Goal: Task Accomplishment & Management: Use online tool/utility

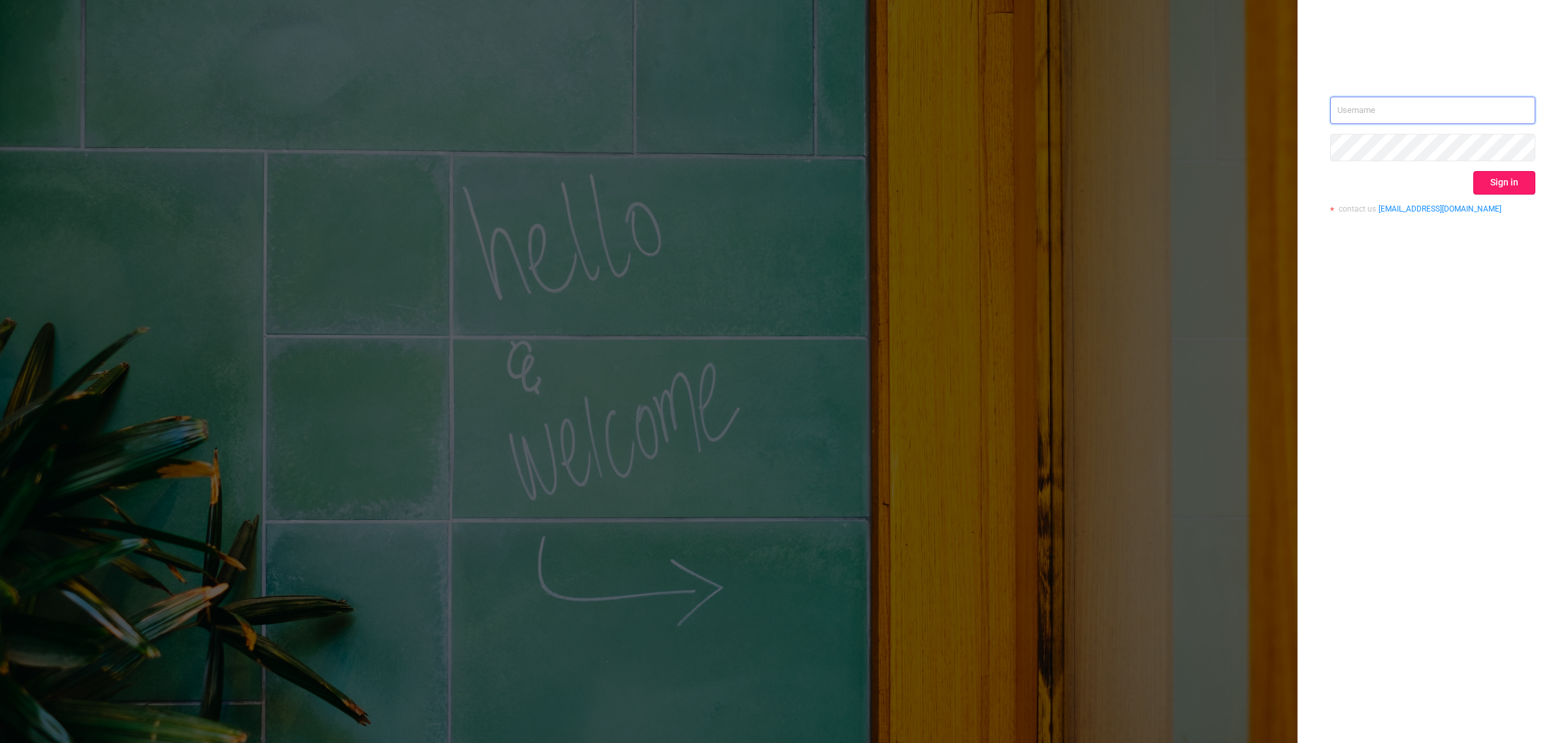
type input "[PERSON_NAME][EMAIL_ADDRESS][DOMAIN_NAME]"
click at [1526, 186] on button "Sign in" at bounding box center [1504, 182] width 62 height 23
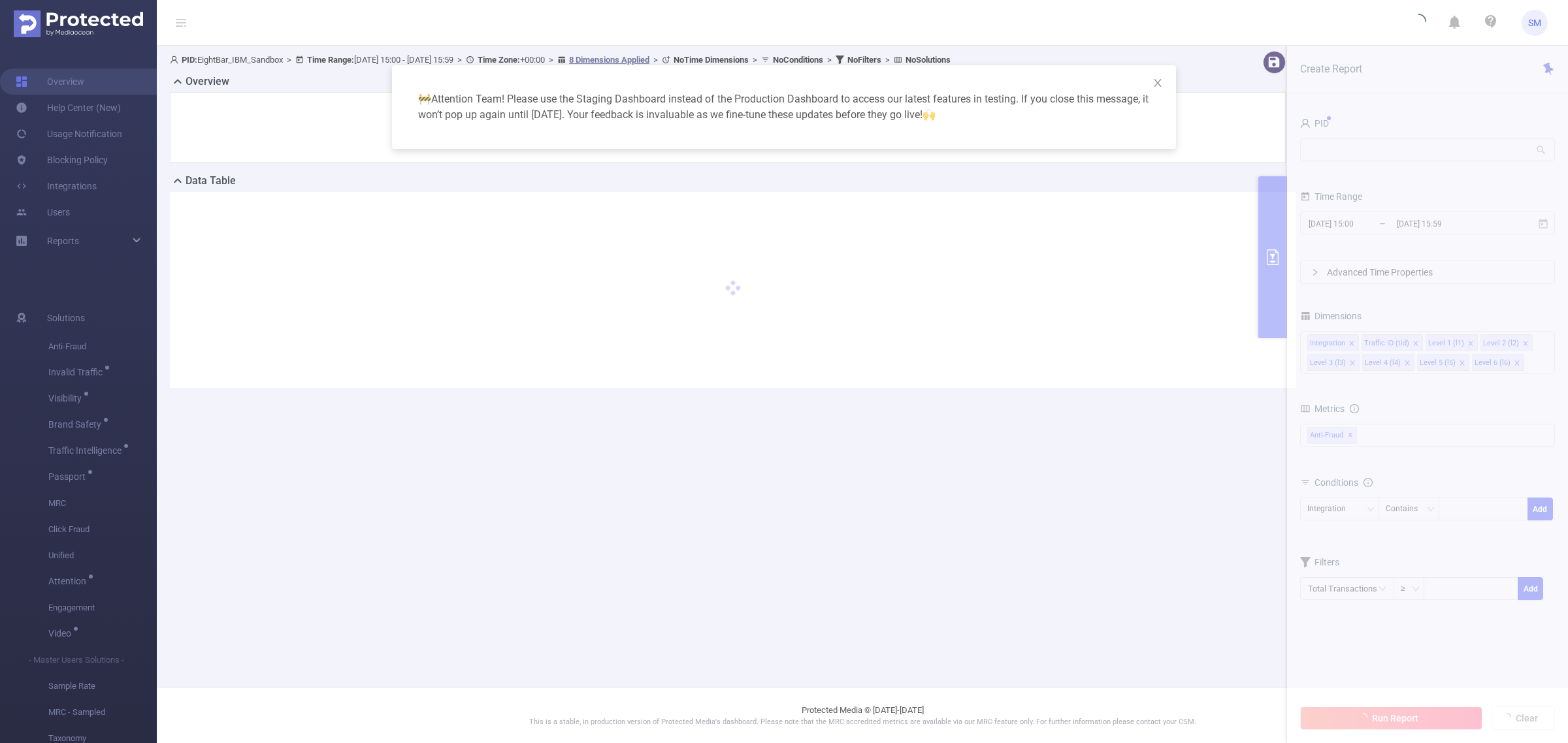
click at [1556, 259] on div "🚧 Attention Team! Please use the Staging Dashboard instead of the Production Da…" at bounding box center [784, 372] width 1568 height 743
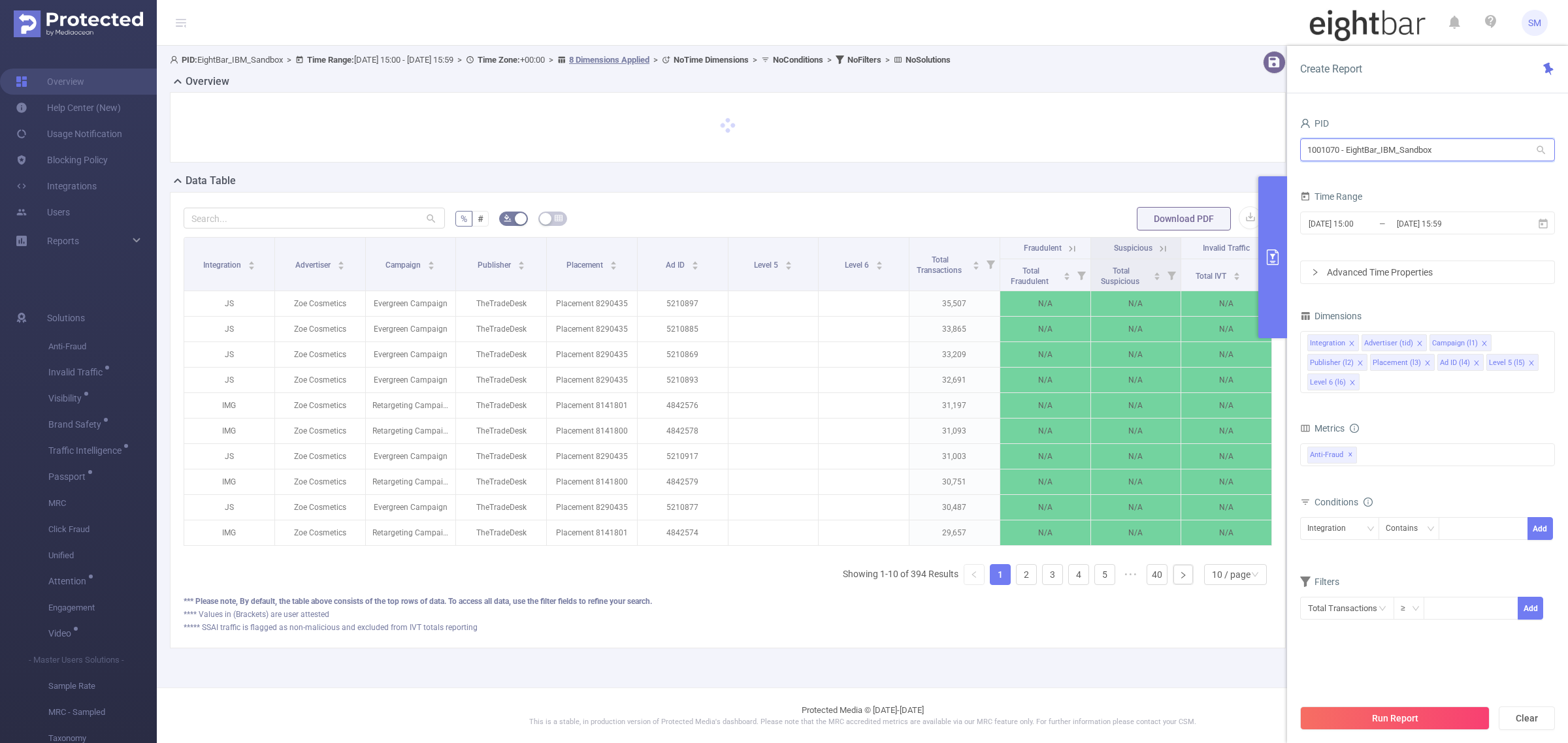
drag, startPoint x: 1449, startPoint y: 150, endPoint x: 1236, endPoint y: 138, distance: 213.3
click at [1236, 138] on section "PID: EightBar_IBM_Sandbox > Time Range: [DATE] 15:00 - [DATE] 15:59 > Time Zone…" at bounding box center [862, 360] width 1411 height 629
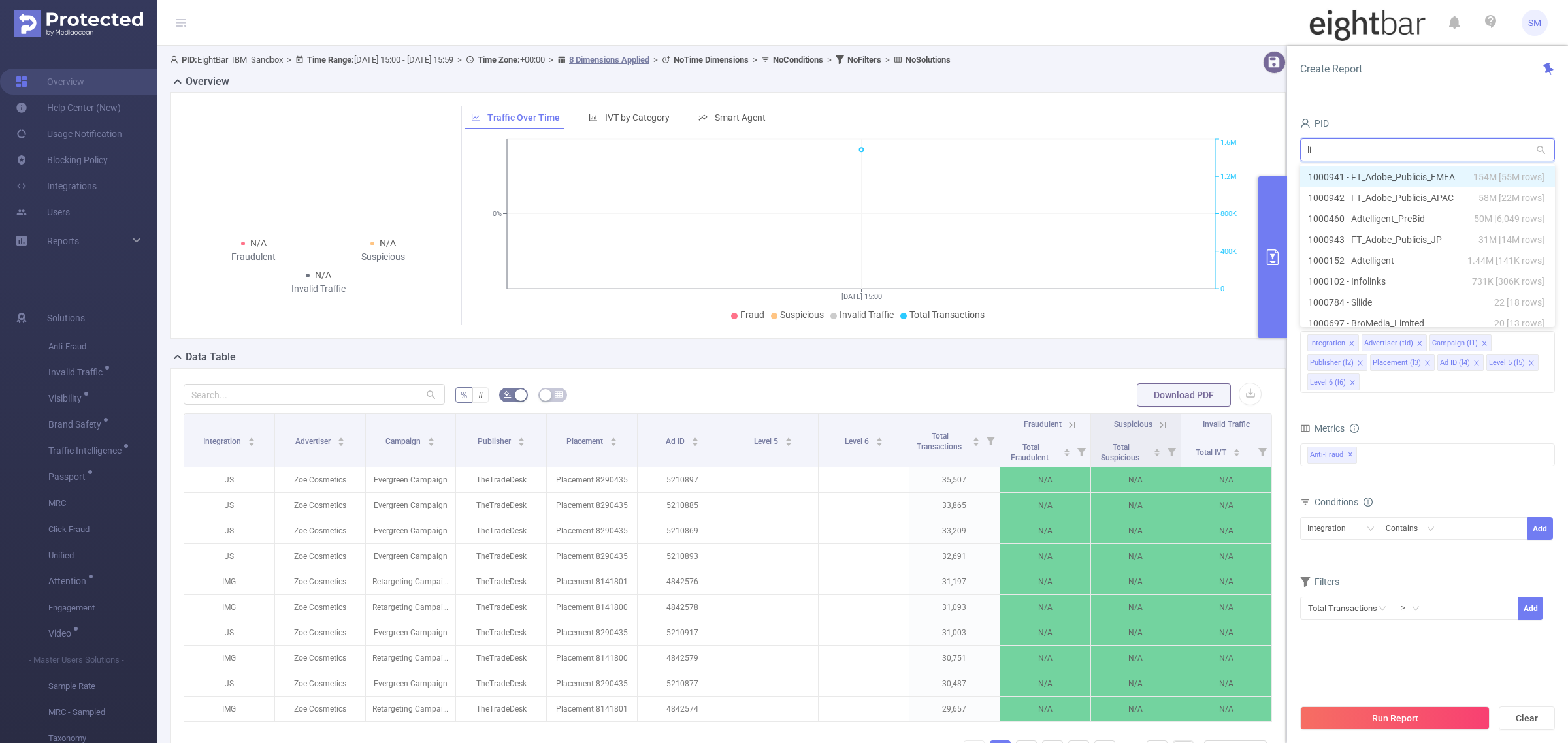
type input "l"
type input "cert"
click at [1429, 178] on li "1000557 - FT_Innovid_Cert 17K [11K rows]" at bounding box center [1427, 178] width 254 height 21
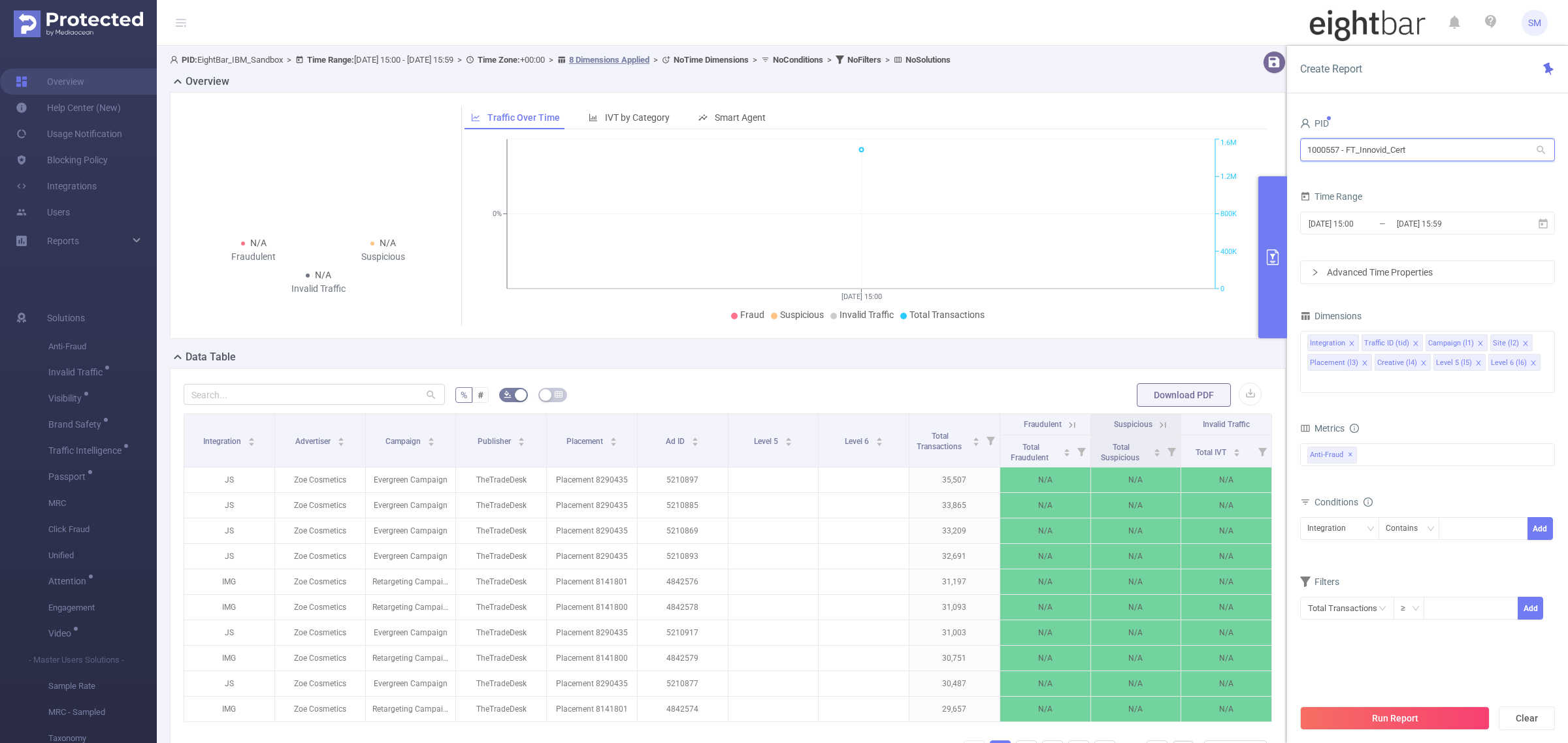
click at [1352, 154] on input "1000557 - FT_Innovid_Cert" at bounding box center [1427, 150] width 254 height 23
click at [1415, 173] on li "1000557 - FT_Innovid_Cert 17K [11K rows]" at bounding box center [1427, 178] width 254 height 21
drag, startPoint x: 1340, startPoint y: 152, endPoint x: 1266, endPoint y: 151, distance: 74.0
click at [1266, 151] on section "PID: EightBar_IBM_Sandbox > Time Range: [DATE] 15:00 - [DATE] 15:59 > Time Zone…" at bounding box center [862, 448] width 1411 height 805
click at [1400, 723] on button "Run Report" at bounding box center [1394, 718] width 189 height 23
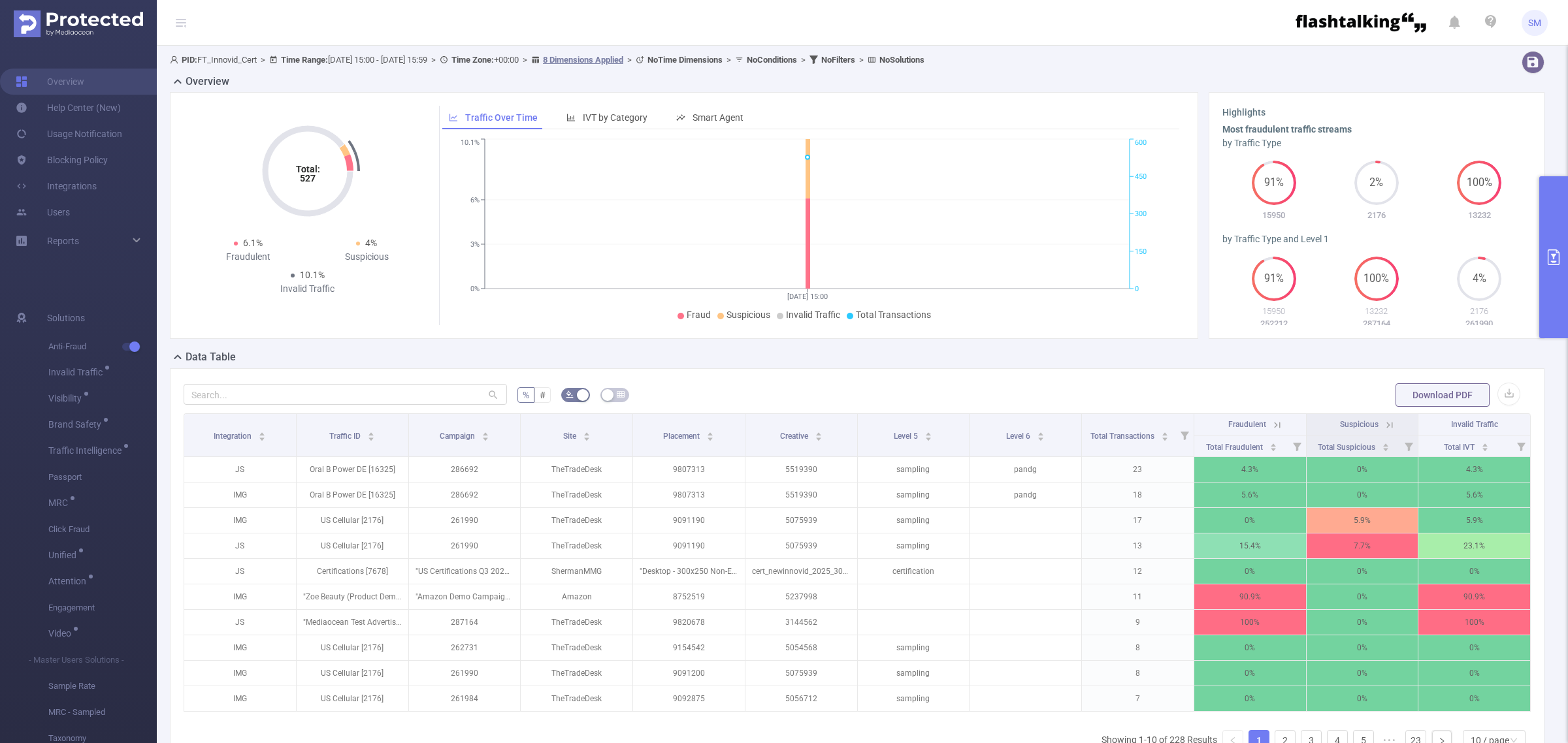
click at [1363, 68] on div "PID: FT_Innovid_Cert > Time Range: [DATE] 15:00 - [DATE] 15:59 > Time Zone: +00…" at bounding box center [799, 62] width 1269 height 23
click at [1550, 250] on icon "primary" at bounding box center [1554, 257] width 15 height 15
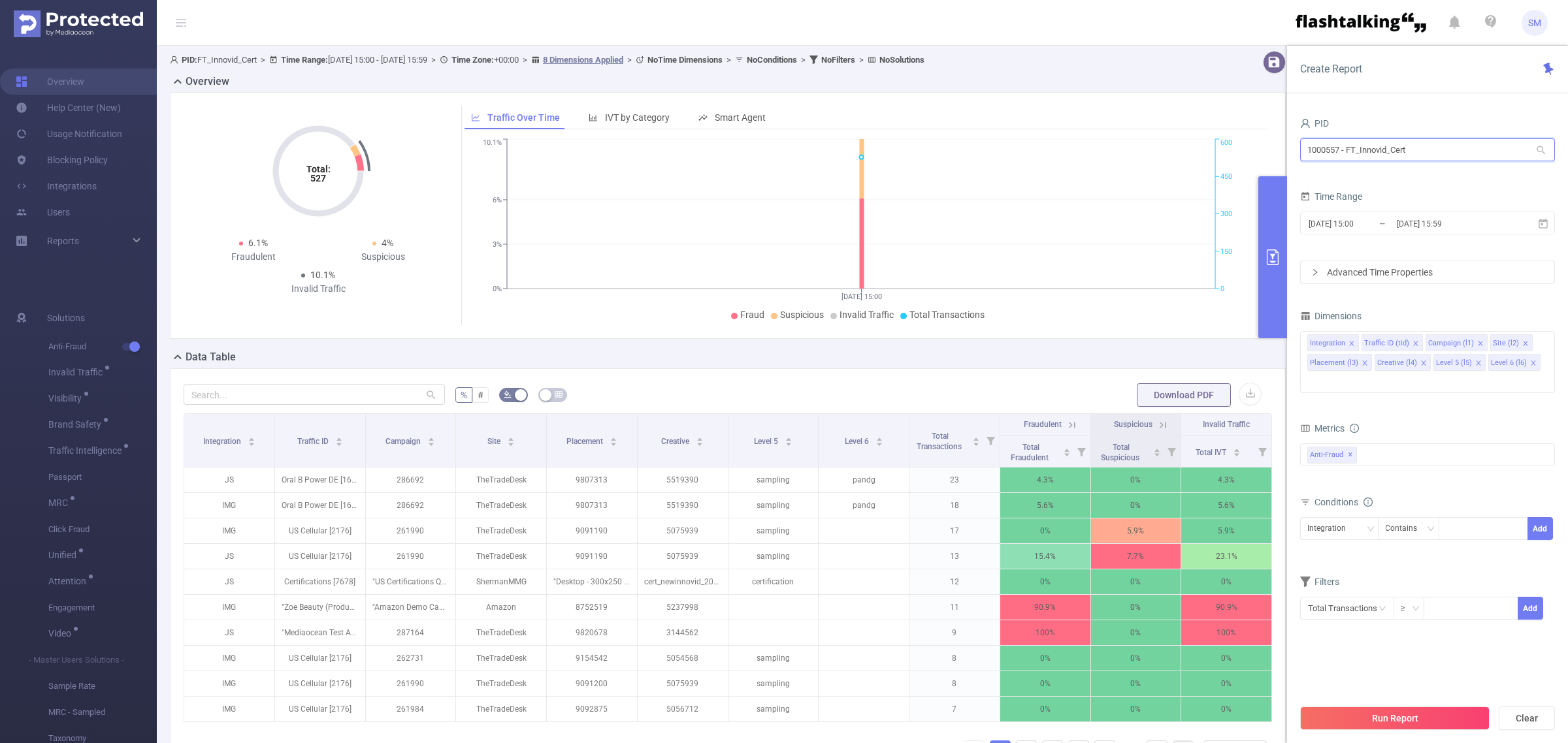
click at [1451, 156] on input "1000557 - FT_Innovid_Cert" at bounding box center [1427, 150] width 254 height 23
click at [1449, 117] on div "PID" at bounding box center [1427, 125] width 254 height 21
click at [1275, 256] on icon "primary" at bounding box center [1272, 257] width 15 height 15
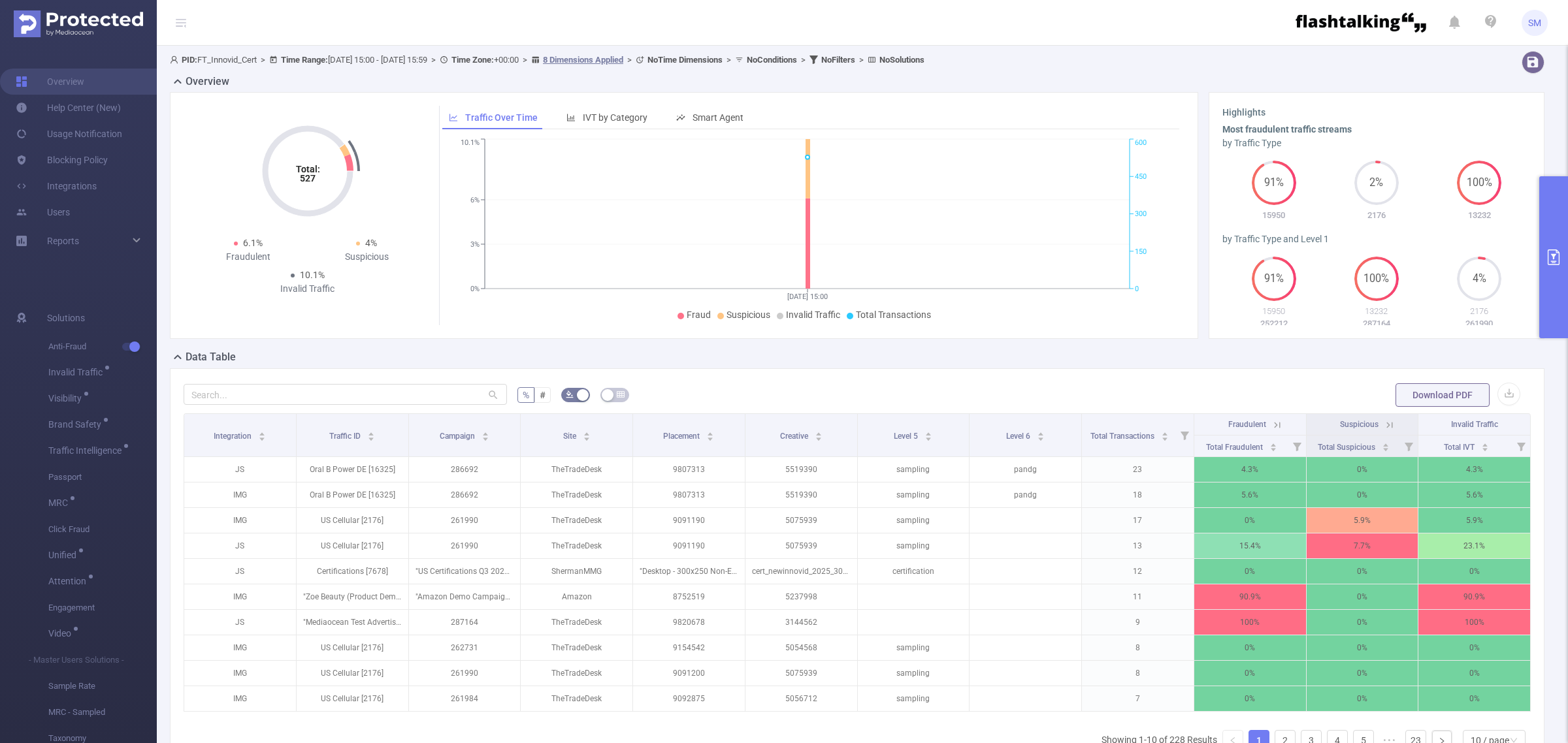
drag, startPoint x: 1444, startPoint y: 109, endPoint x: 1487, endPoint y: 145, distance: 56.1
click at [1444, 109] on h3 "Highlights" at bounding box center [1376, 112] width 308 height 13
click at [1552, 271] on button "primary" at bounding box center [1554, 257] width 29 height 162
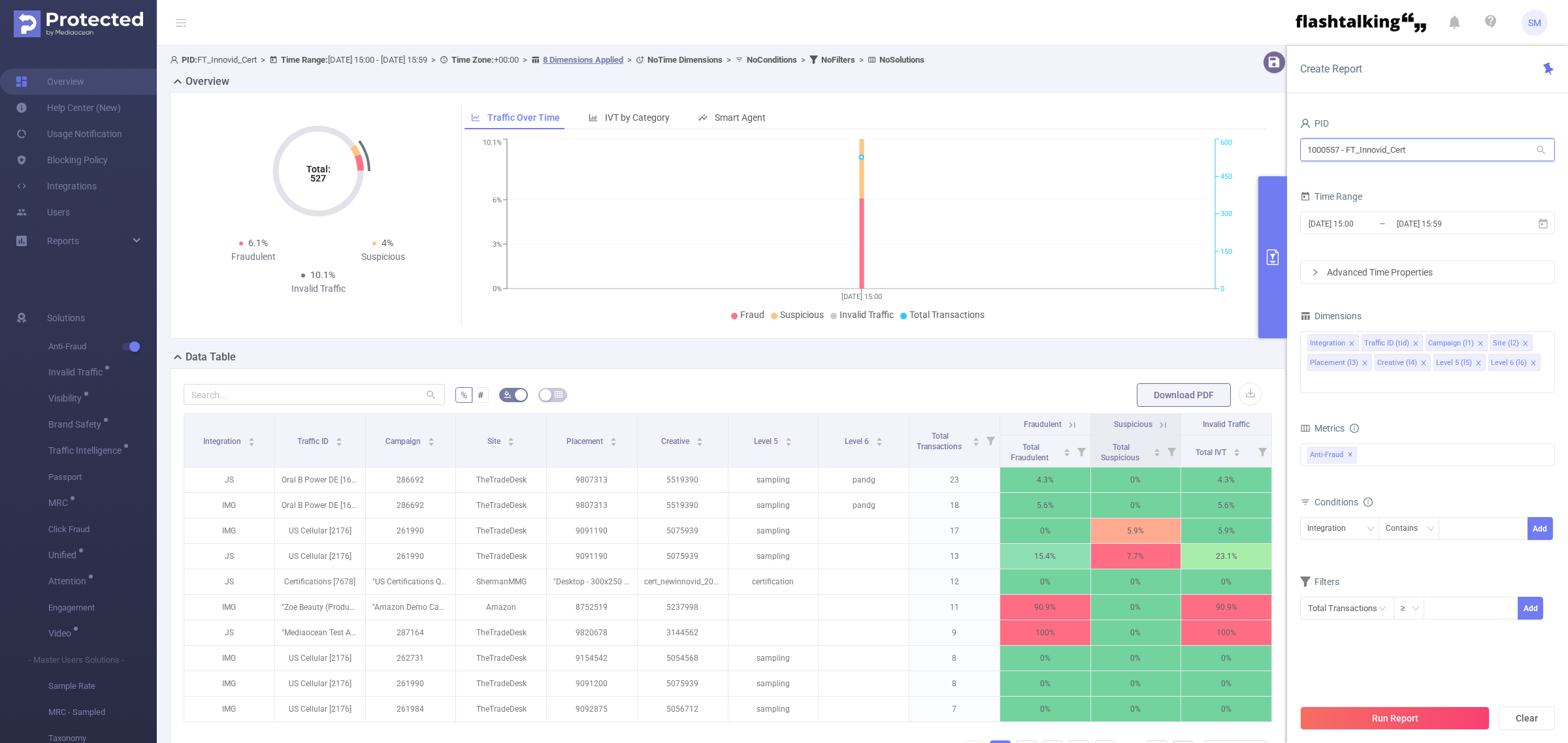
click at [1409, 147] on input "1000557 - FT_Innovid_Cert" at bounding box center [1427, 150] width 254 height 23
click at [1353, 175] on li "1000557 - FT_Innovid_Cert 17K [11K rows]" at bounding box center [1427, 178] width 254 height 21
drag, startPoint x: 1344, startPoint y: 155, endPoint x: 1291, endPoint y: 156, distance: 53.0
click at [1291, 156] on div "PID 1000557 - FT_Innovid_Cert 1000557 - FT_Innovid_Cert Time Range [DATE] 15:00…" at bounding box center [1427, 433] width 281 height 665
click at [1268, 223] on button "primary" at bounding box center [1273, 257] width 29 height 162
